Goal: Information Seeking & Learning: Learn about a topic

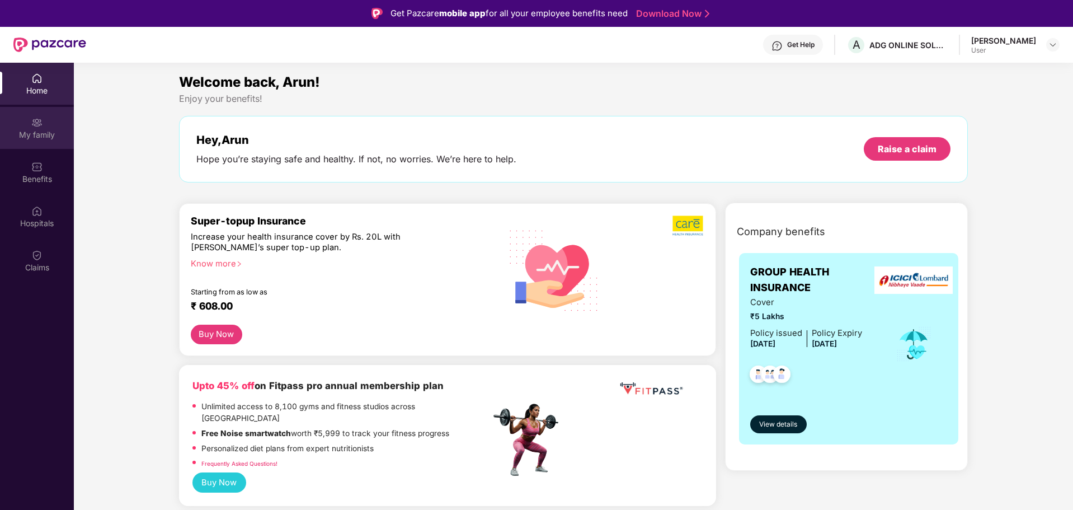
click at [30, 128] on div "My family" at bounding box center [37, 128] width 74 height 42
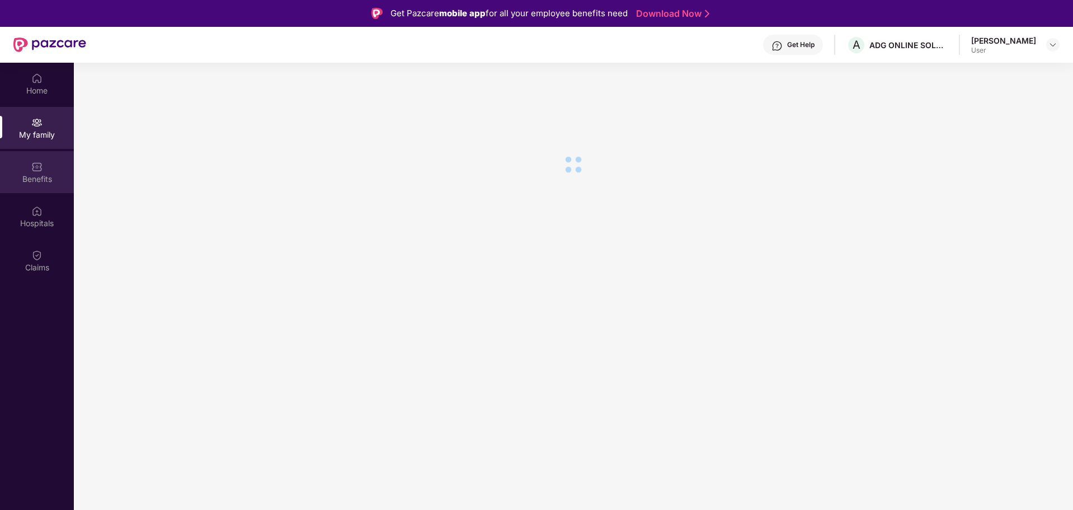
click at [34, 175] on div "Benefits" at bounding box center [37, 179] width 74 height 11
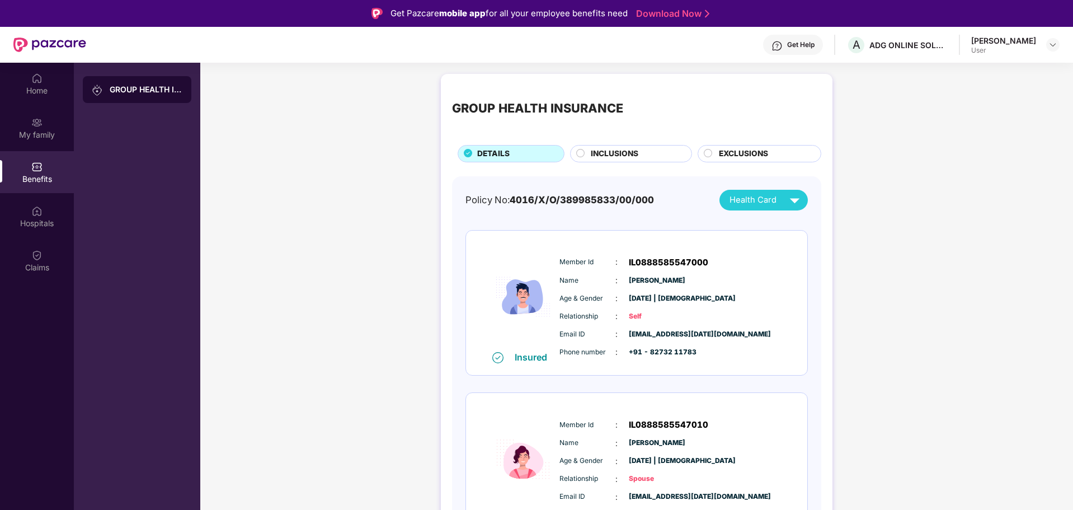
click at [34, 175] on div "Benefits" at bounding box center [37, 179] width 74 height 11
click at [32, 218] on div "Hospitals" at bounding box center [37, 223] width 74 height 11
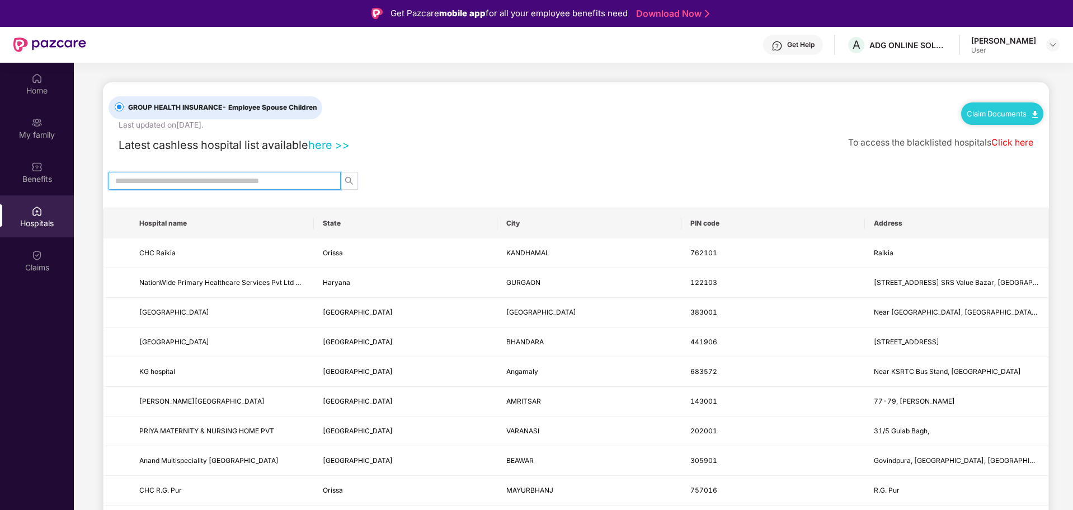
click at [250, 180] on input "text" at bounding box center [220, 181] width 210 height 12
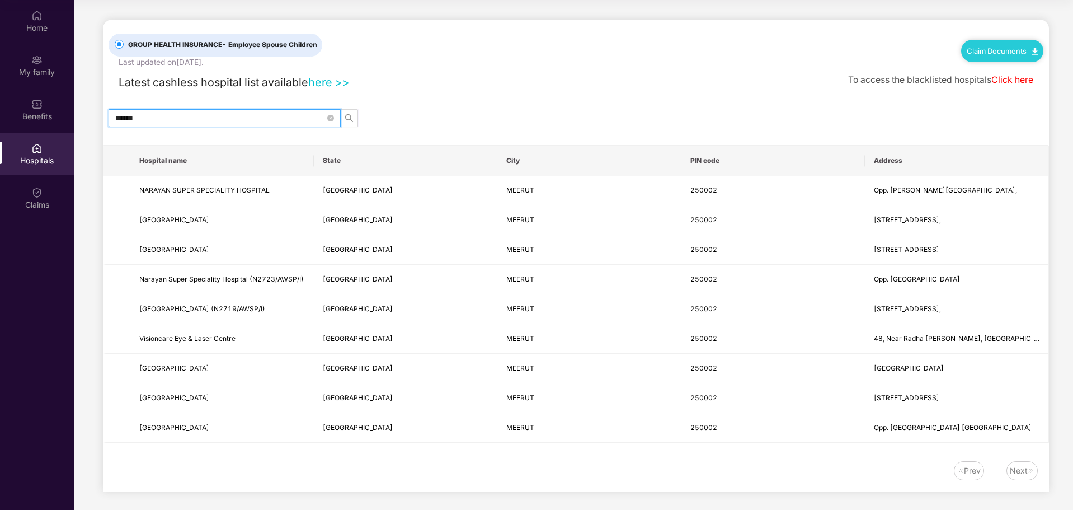
click at [215, 119] on input "******" at bounding box center [220, 118] width 210 height 12
type input "*"
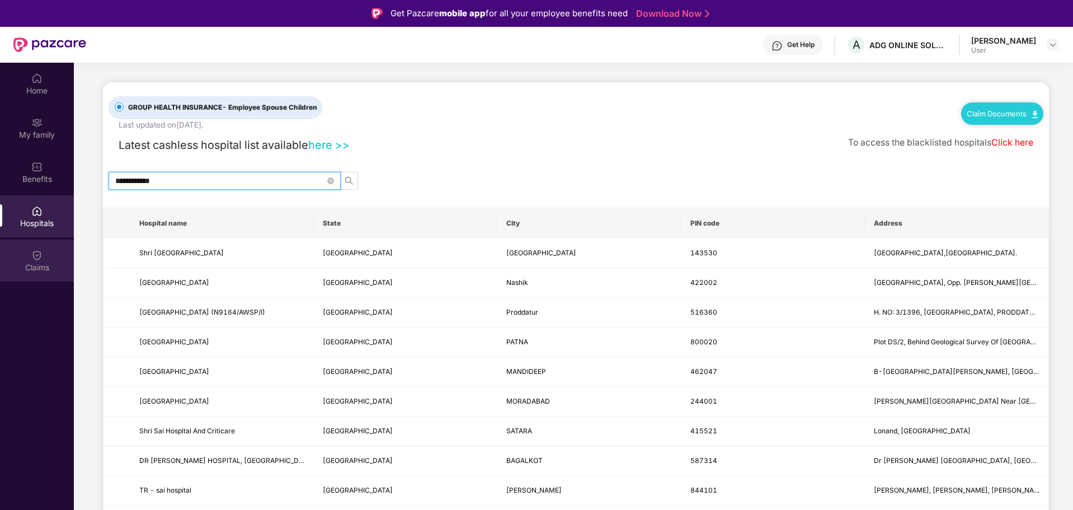
type input "**********"
click at [34, 254] on img at bounding box center [36, 255] width 11 height 11
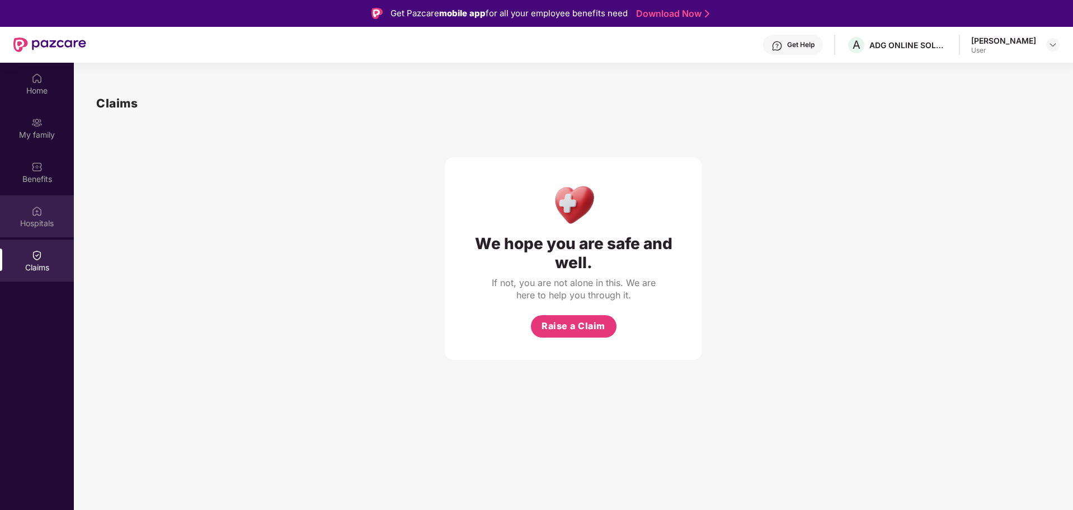
click at [34, 214] on img at bounding box center [36, 210] width 11 height 11
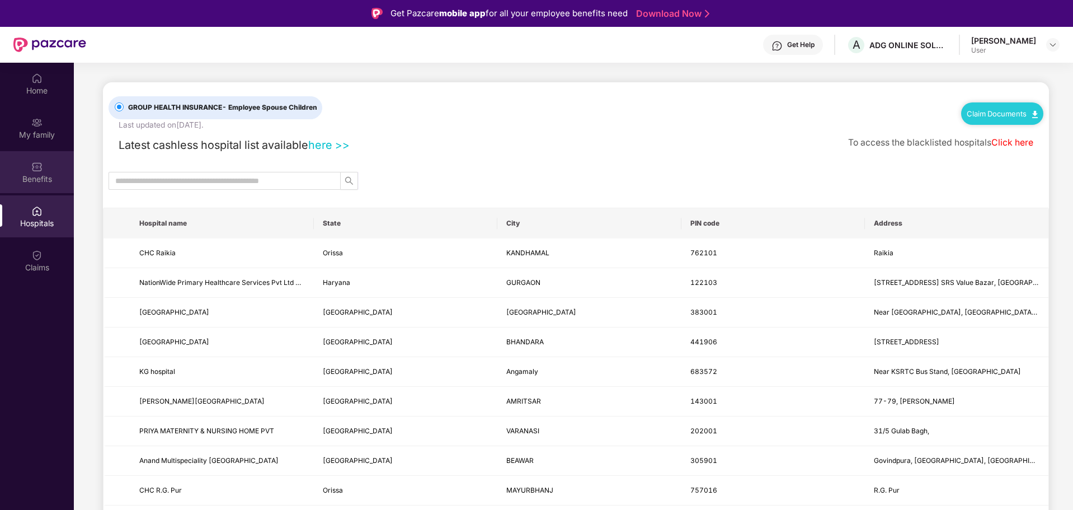
click at [34, 172] on div "Benefits" at bounding box center [37, 172] width 74 height 42
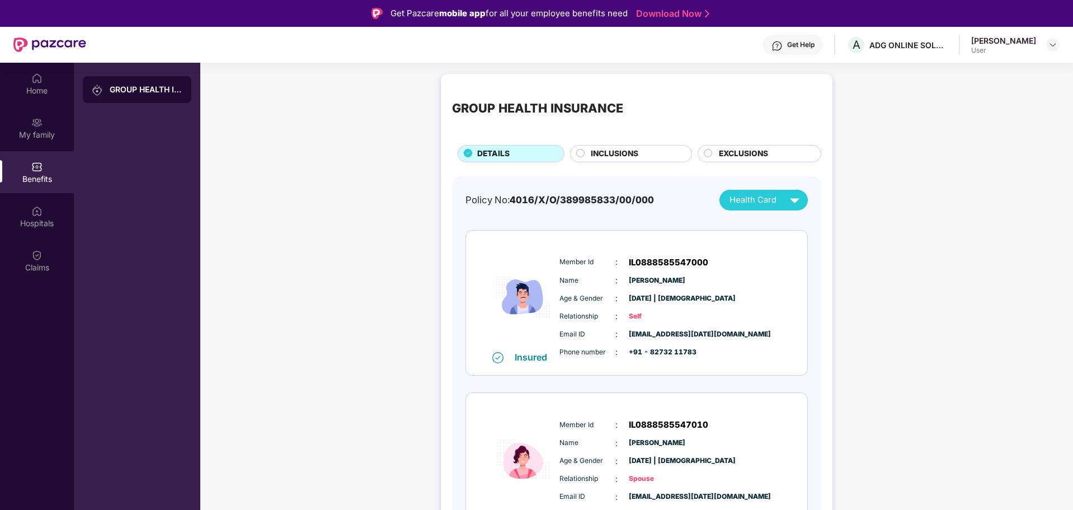
click at [623, 152] on span "INCLUSIONS" at bounding box center [615, 154] width 48 height 12
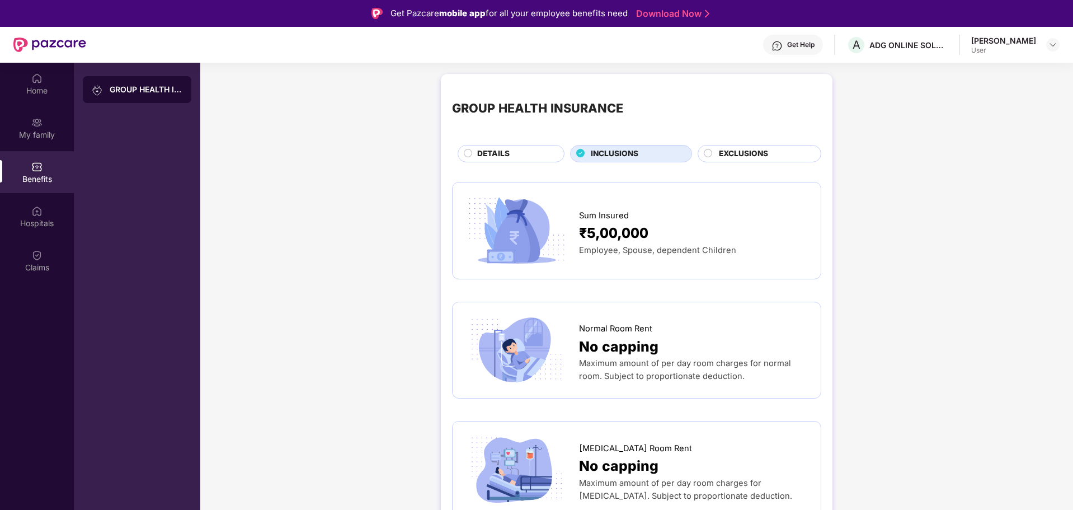
click at [611, 217] on span "Sum Insured" at bounding box center [604, 215] width 50 height 13
click at [620, 232] on span "₹5,00,000" at bounding box center [613, 233] width 69 height 22
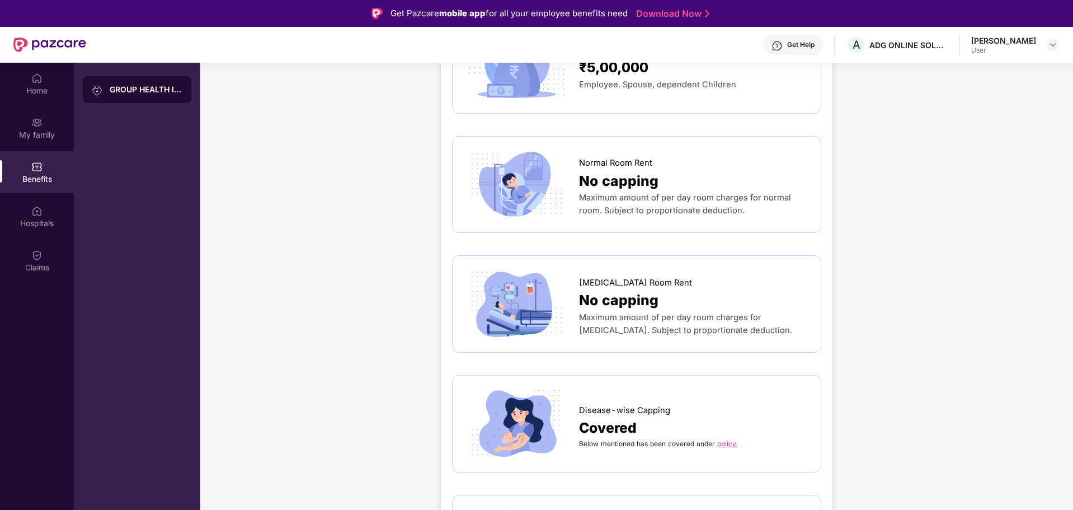
scroll to position [149, 0]
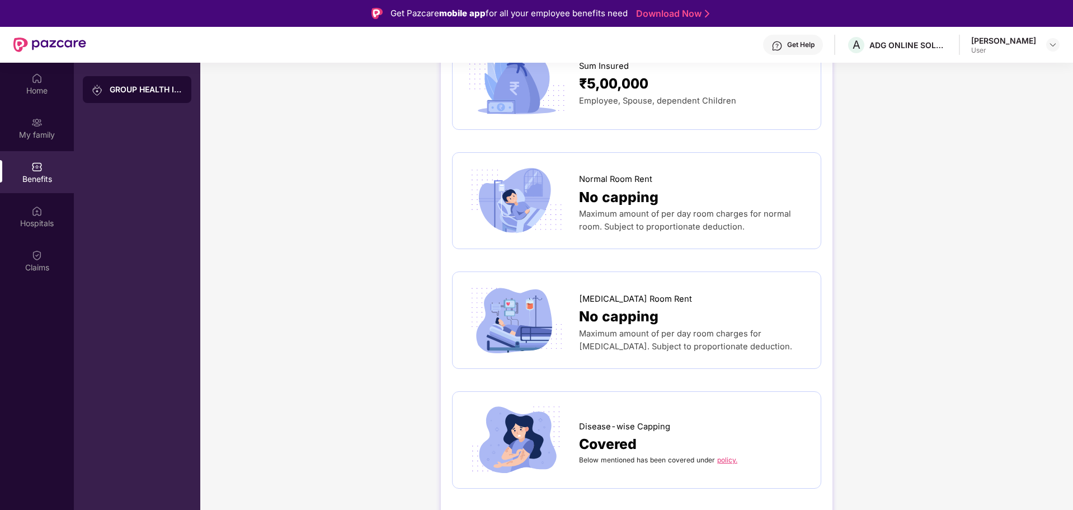
click at [607, 195] on span "No capping" at bounding box center [618, 197] width 79 height 22
click at [599, 198] on span "No capping" at bounding box center [618, 197] width 79 height 22
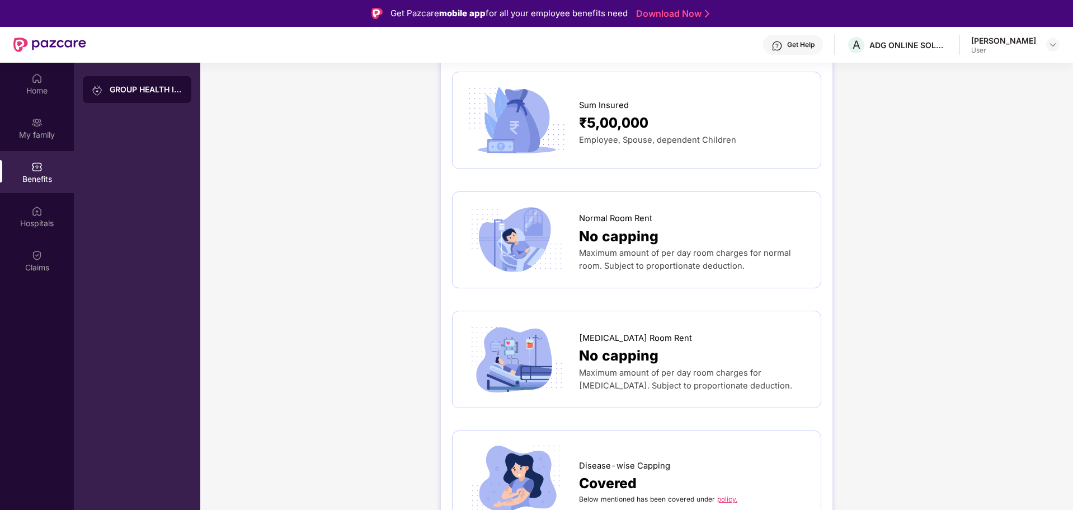
scroll to position [93, 0]
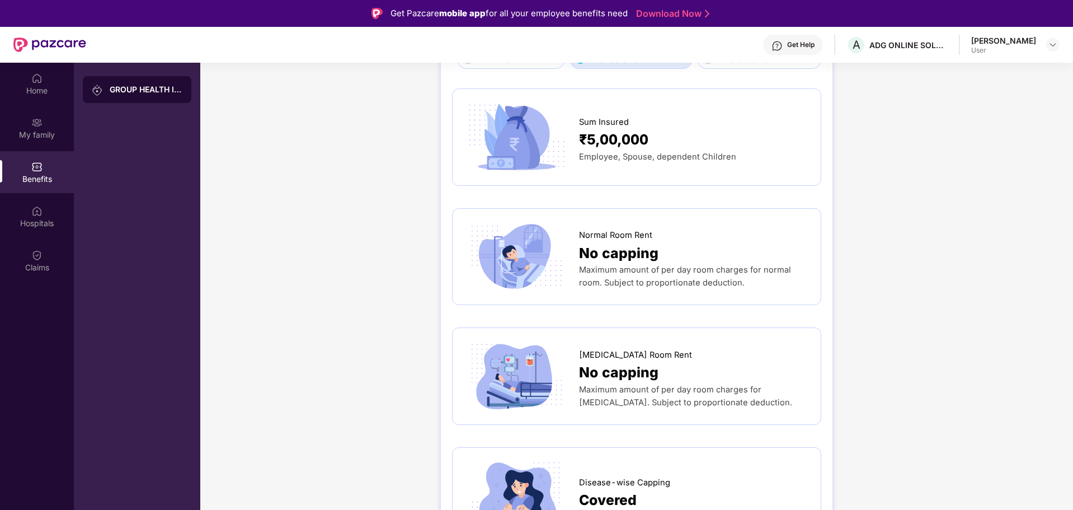
click at [488, 250] on img at bounding box center [517, 257] width 106 height 74
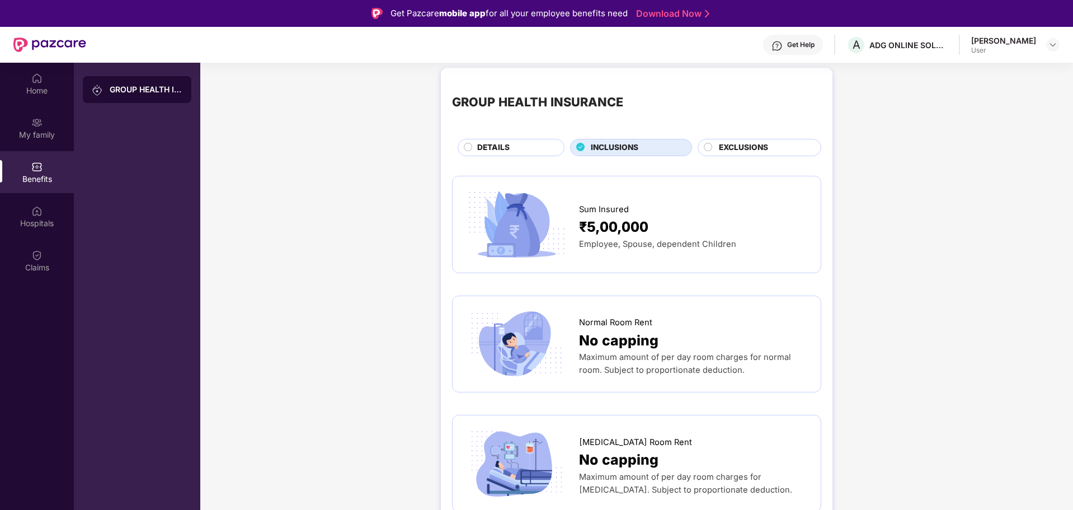
scroll to position [0, 0]
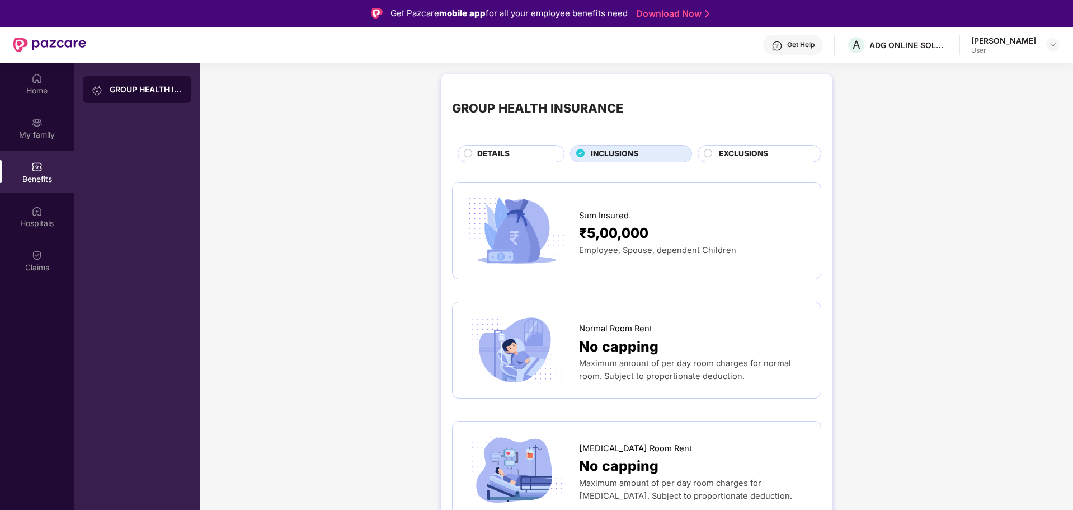
click at [728, 149] on span "EXCLUSIONS" at bounding box center [743, 154] width 49 height 12
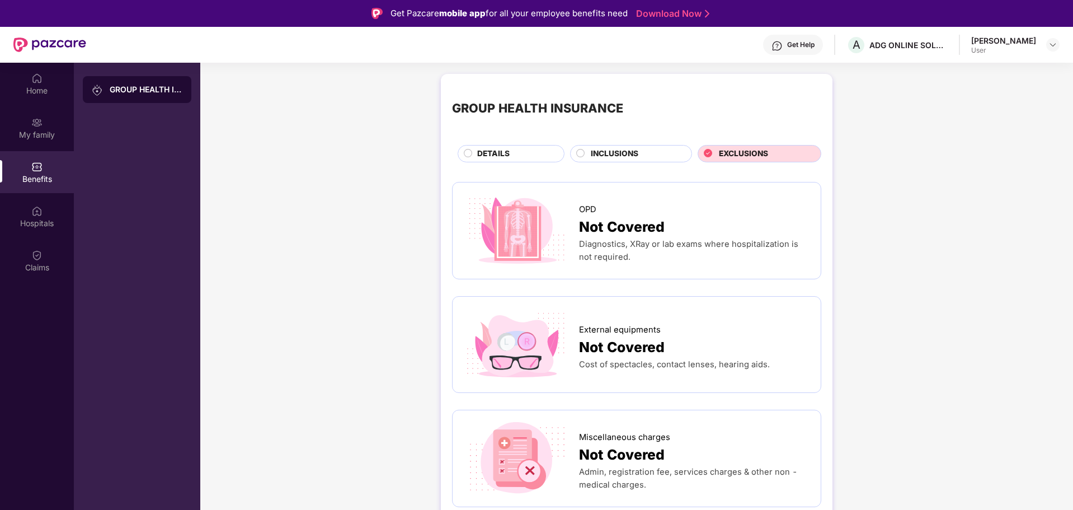
click at [636, 152] on span "INCLUSIONS" at bounding box center [615, 154] width 48 height 12
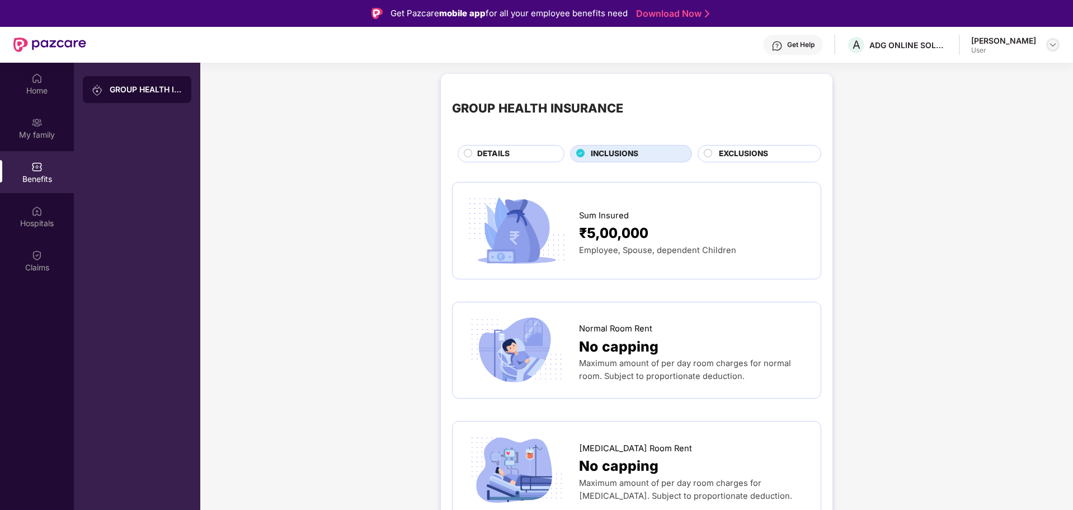
click at [1053, 43] on img at bounding box center [1053, 44] width 9 height 9
click at [608, 346] on span "No capping" at bounding box center [618, 347] width 79 height 22
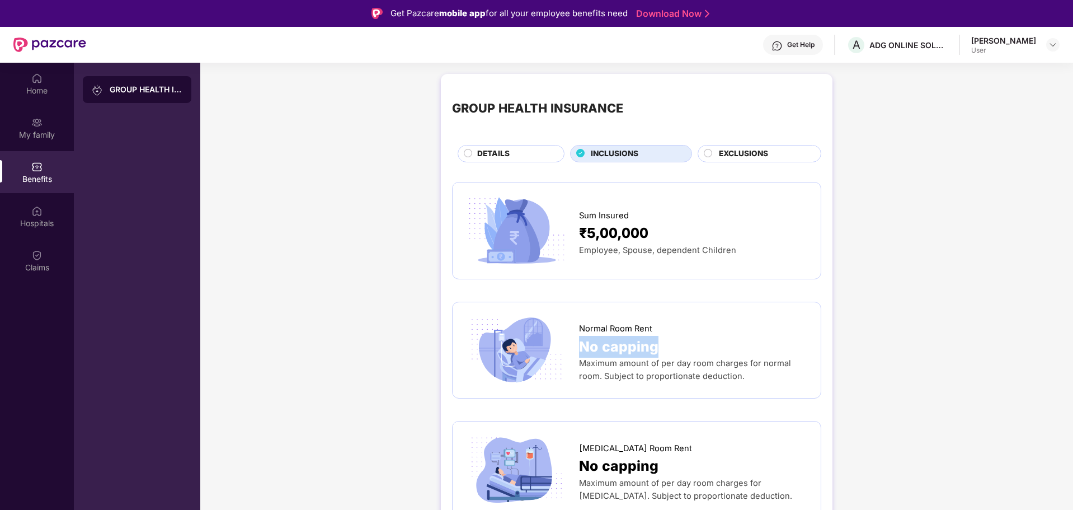
click at [608, 346] on span "No capping" at bounding box center [618, 347] width 79 height 22
click at [30, 129] on div "My family" at bounding box center [37, 134] width 74 height 11
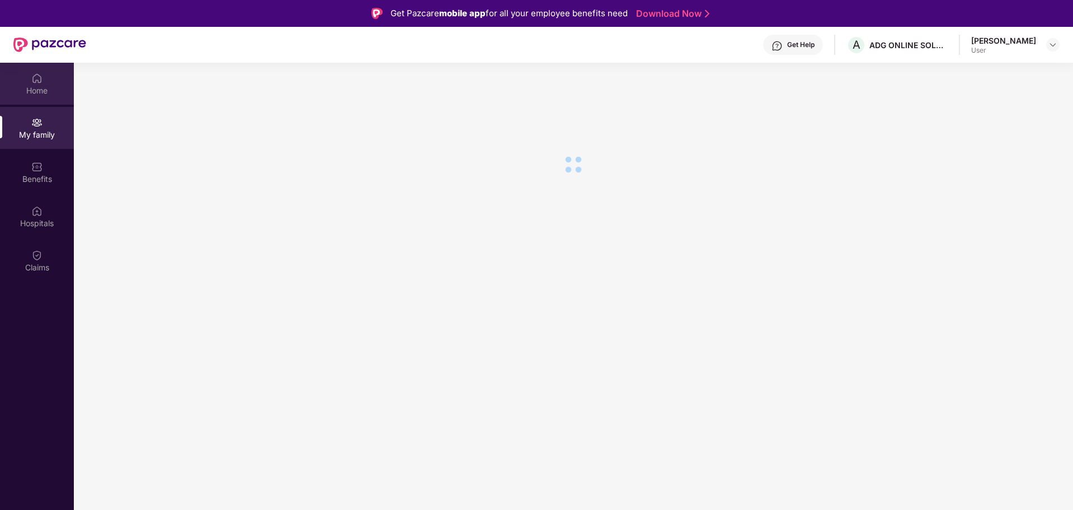
click at [38, 86] on div "Home" at bounding box center [37, 90] width 74 height 11
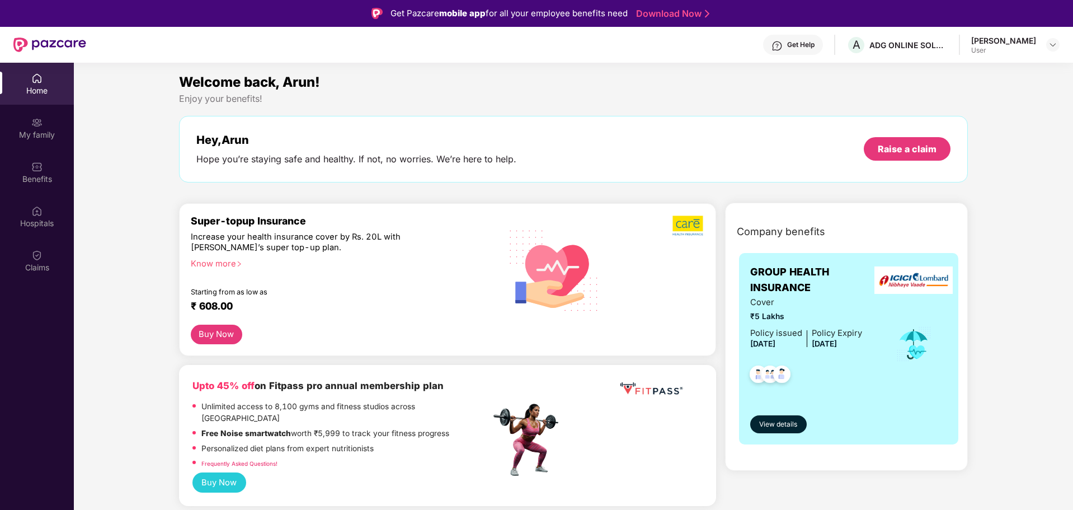
click at [38, 86] on div "Home" at bounding box center [37, 90] width 74 height 11
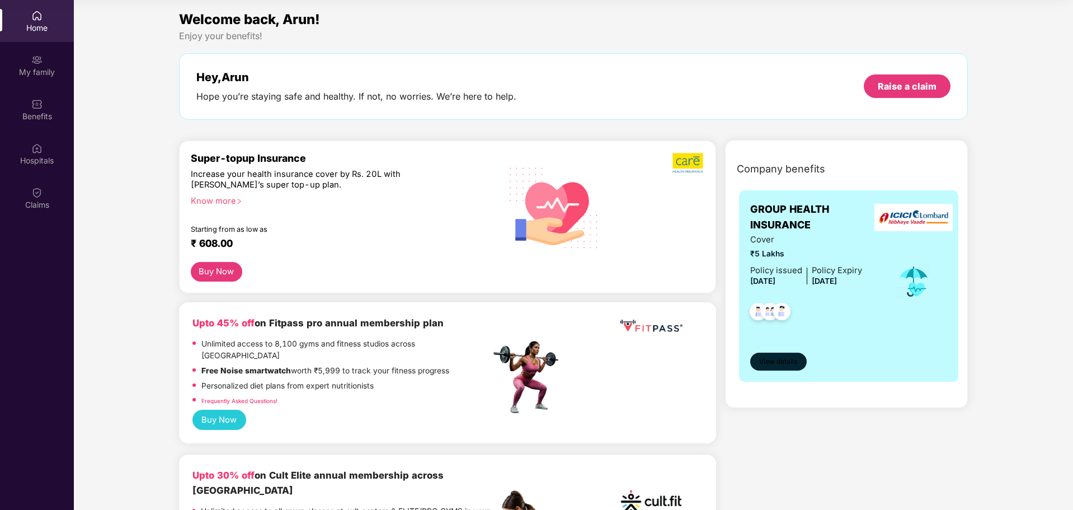
click at [770, 361] on span "View details" at bounding box center [778, 362] width 38 height 11
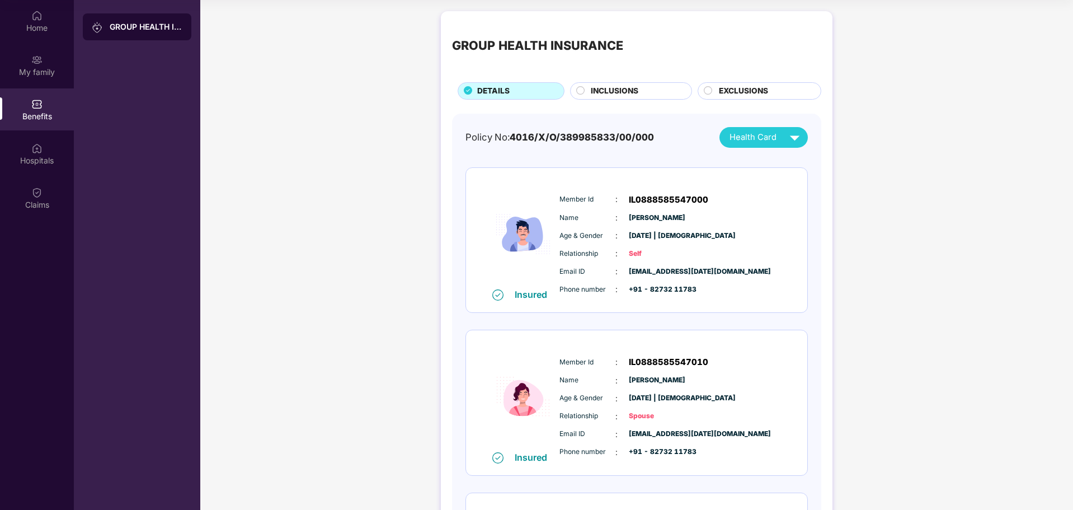
click at [625, 90] on span "INCLUSIONS" at bounding box center [615, 91] width 48 height 12
